Goal: Task Accomplishment & Management: Use online tool/utility

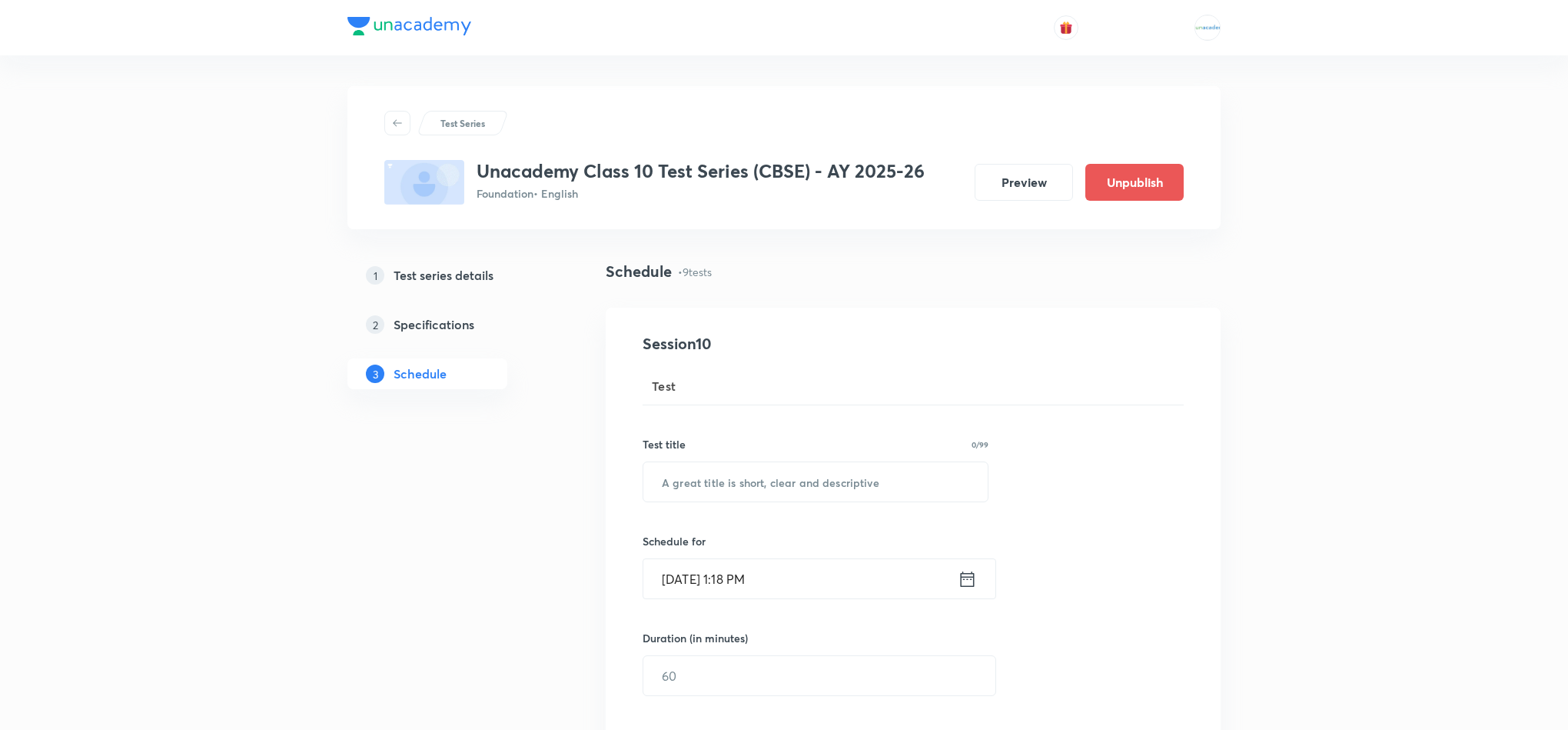
scroll to position [1253, 0]
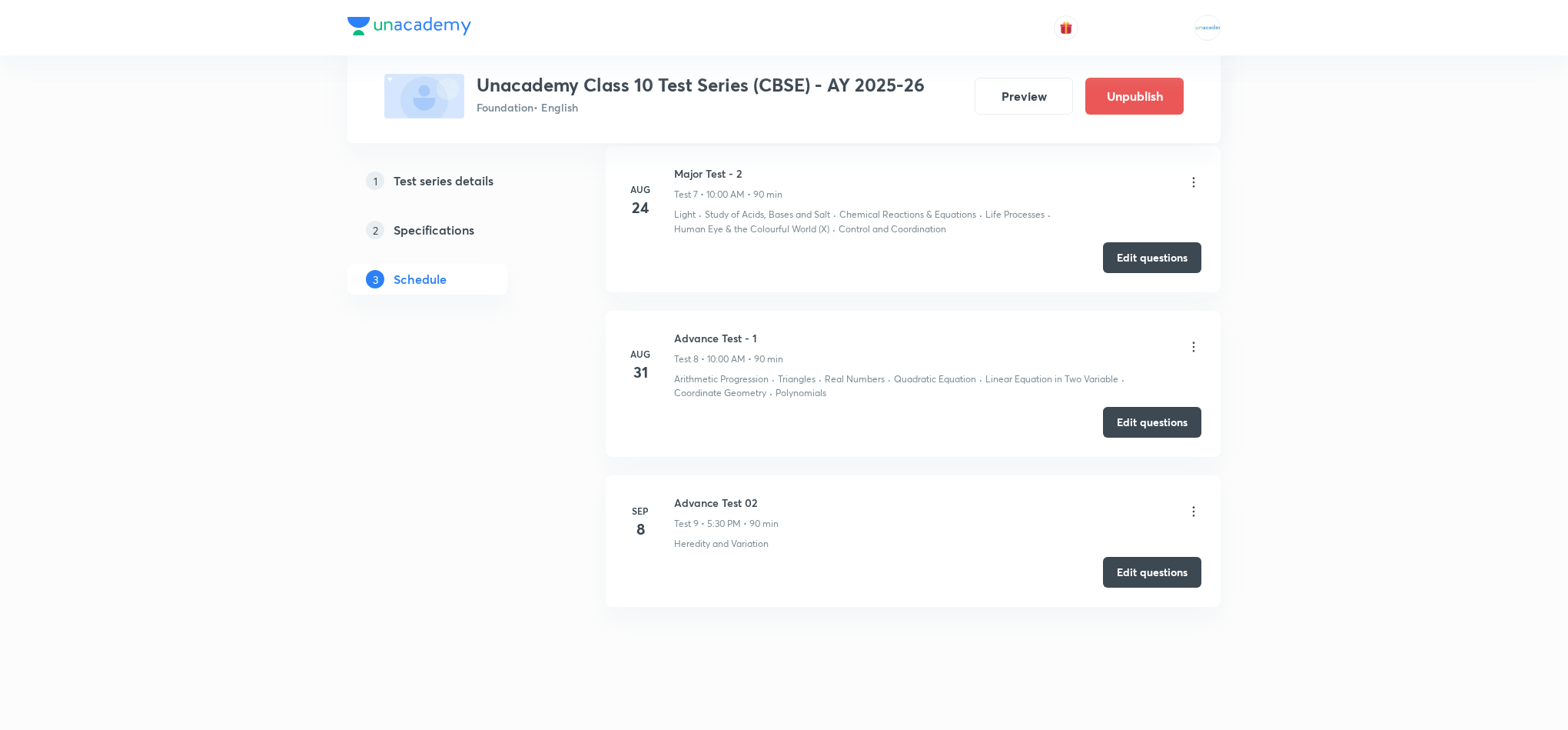
scroll to position [2171, 0]
